Goal: Task Accomplishment & Management: Manage account settings

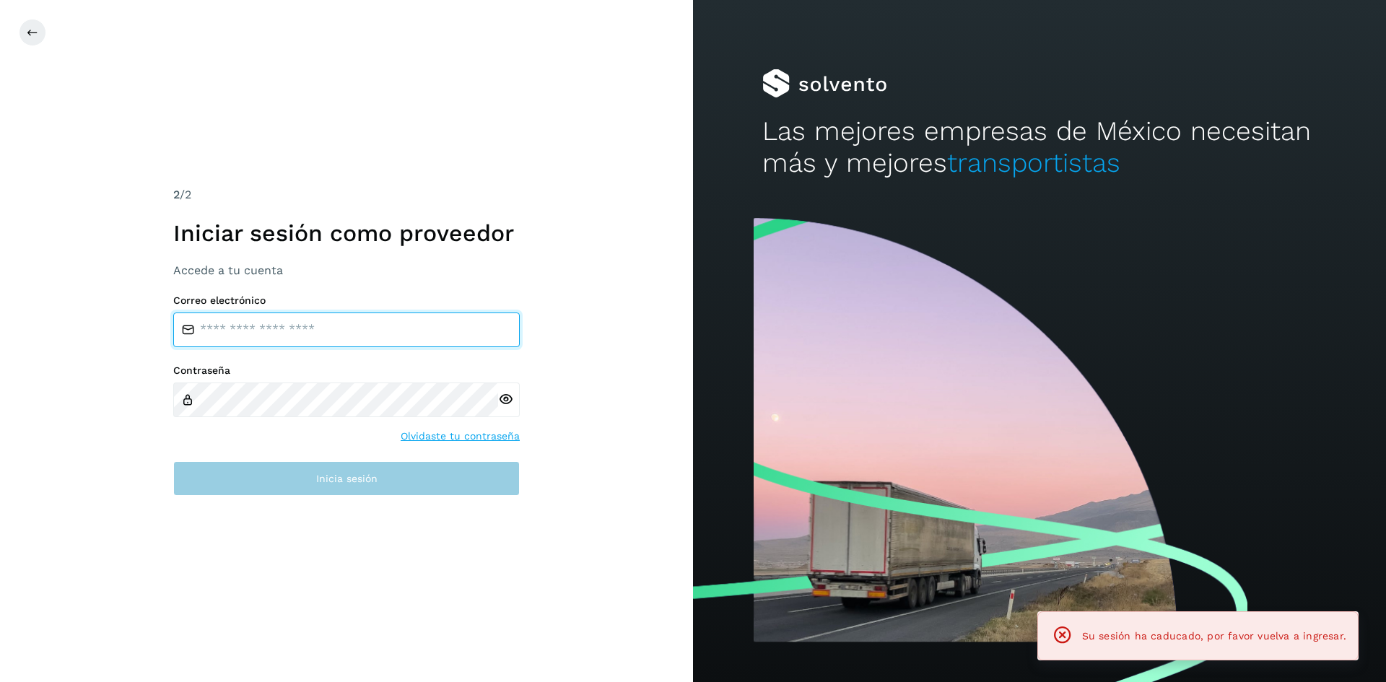
type input "**********"
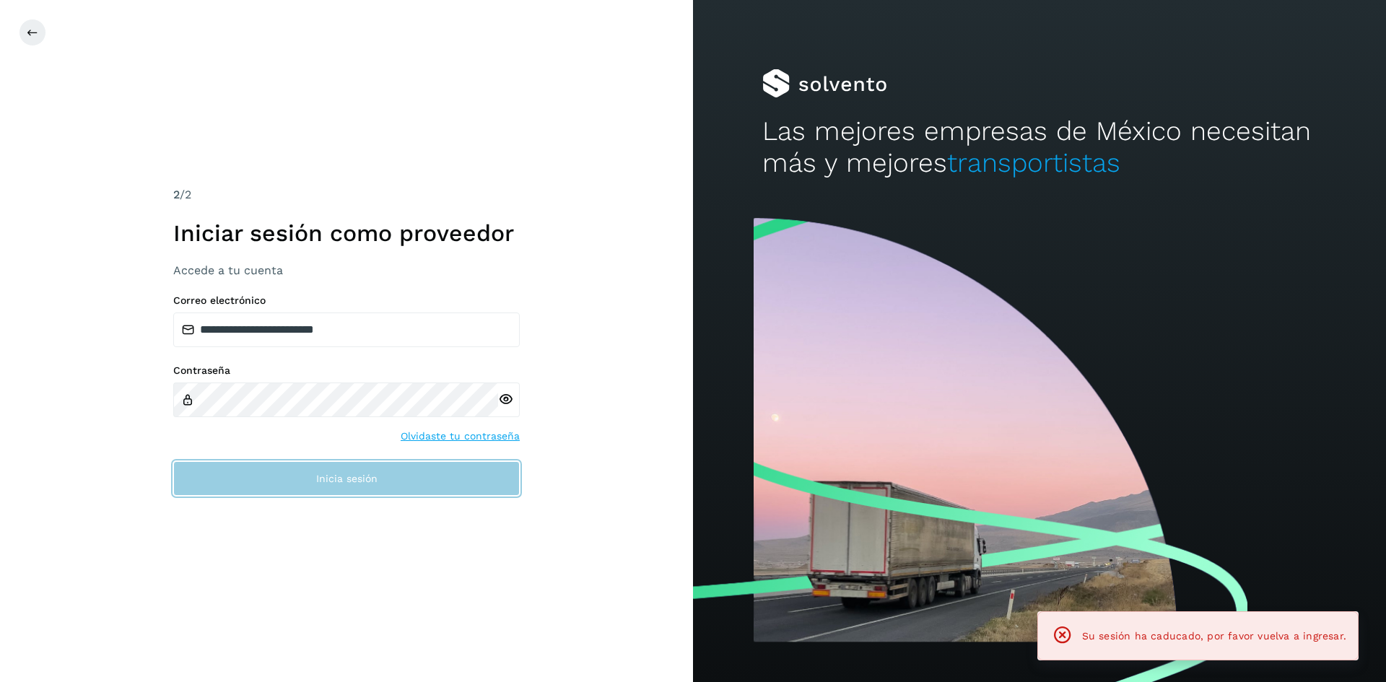
click at [414, 488] on button "Inicia sesión" at bounding box center [346, 478] width 347 height 35
